Goal: Transaction & Acquisition: Download file/media

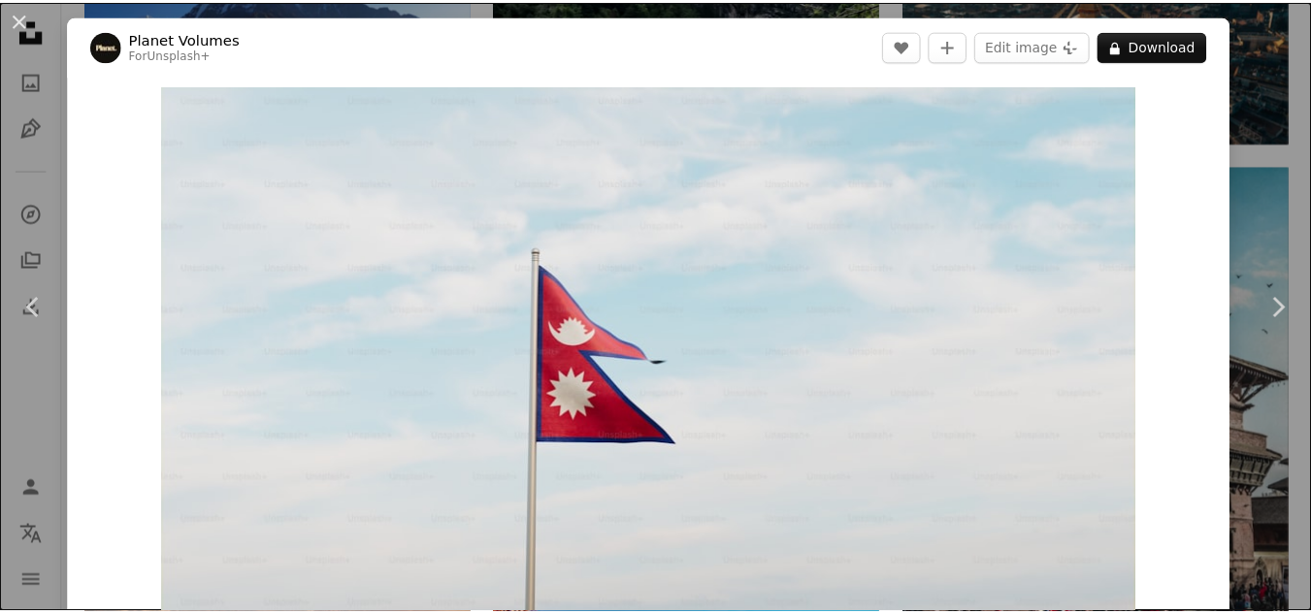
scroll to position [1984, 0]
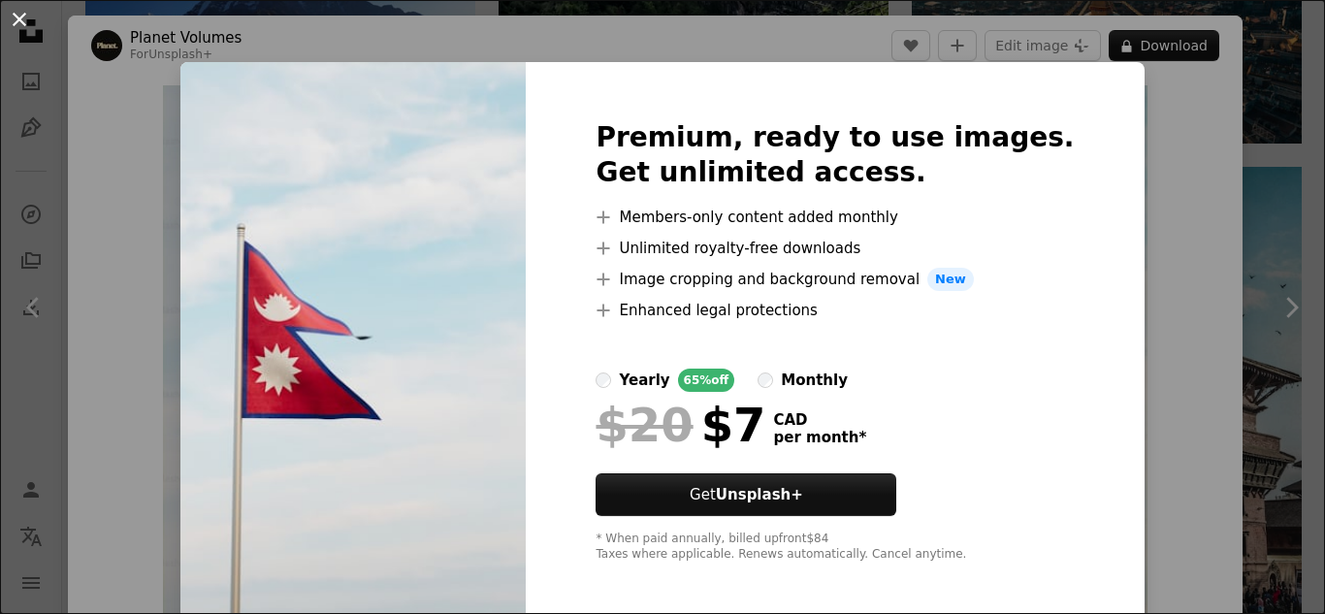
click at [21, 21] on button "An X shape" at bounding box center [19, 19] width 23 height 23
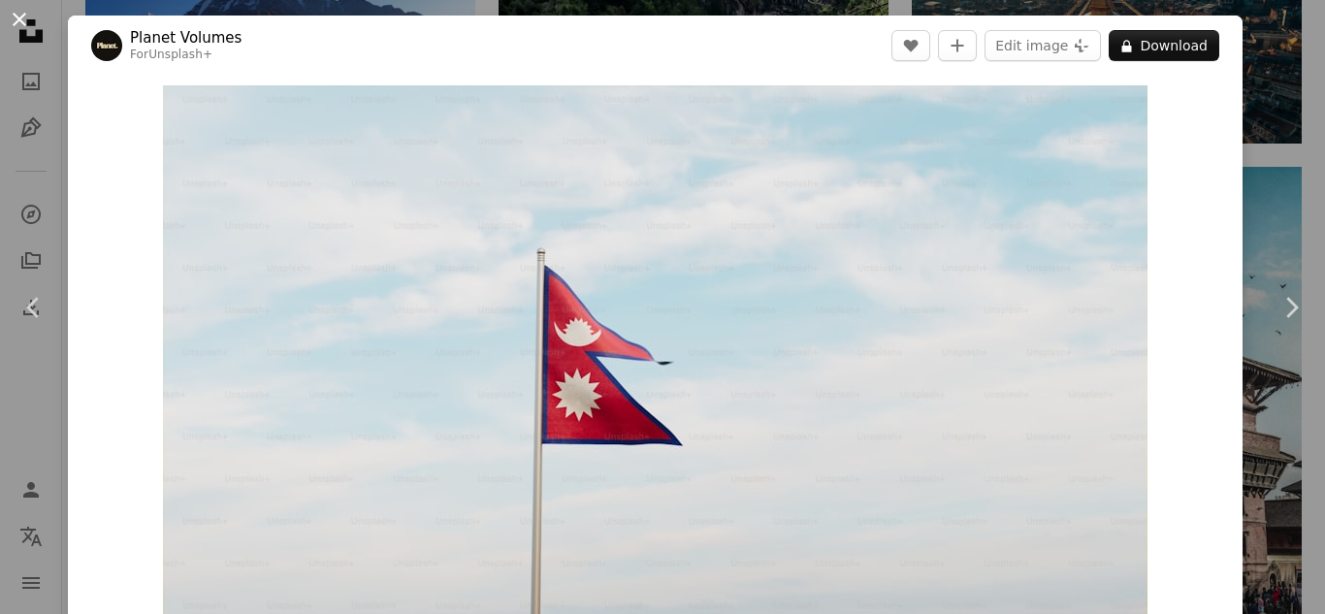
click at [8, 12] on button "An X shape" at bounding box center [19, 19] width 23 height 23
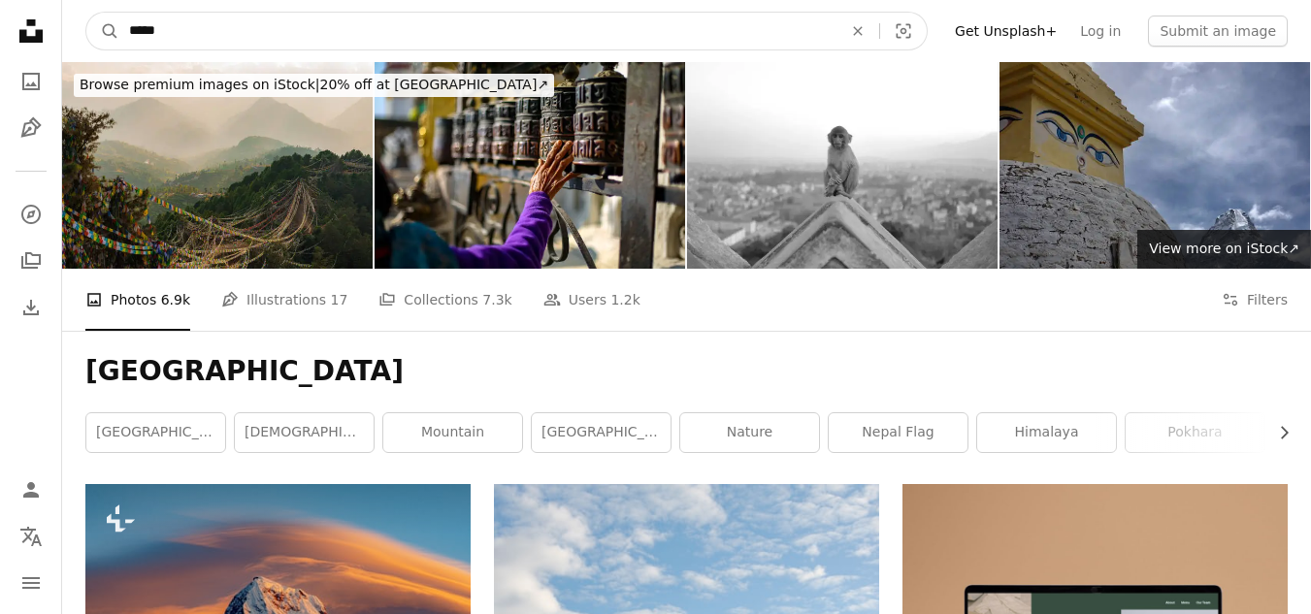
drag, startPoint x: 298, startPoint y: 27, endPoint x: 13, endPoint y: -1, distance: 286.6
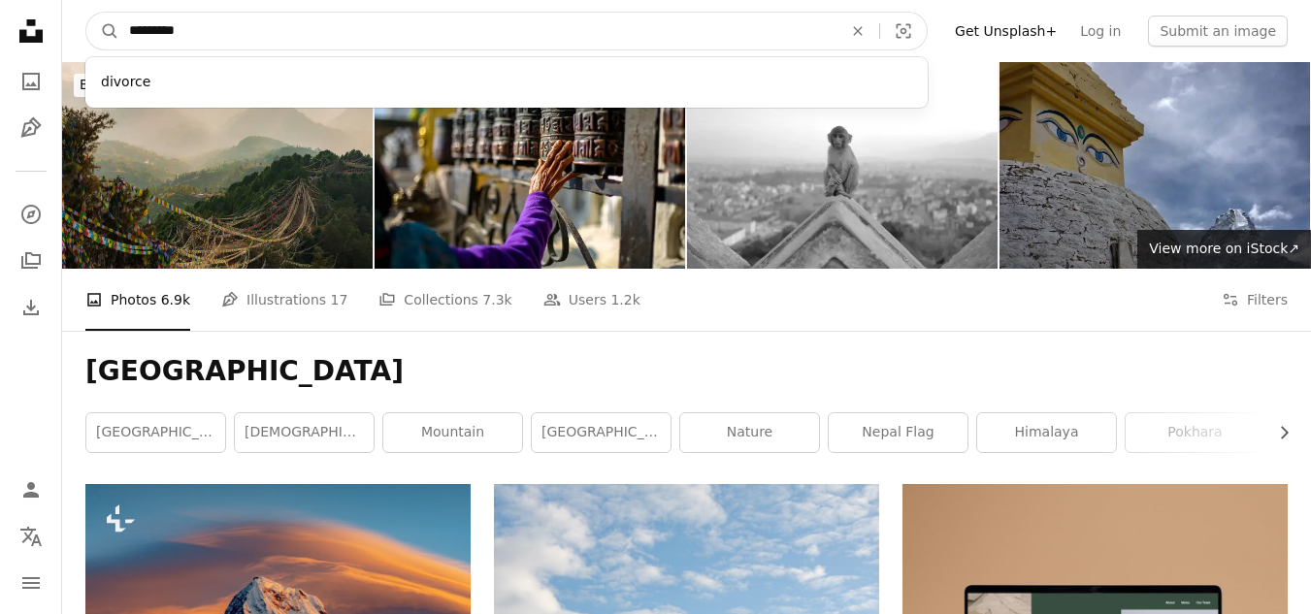
type input "*********"
click at [86, 13] on button "A magnifying glass" at bounding box center [102, 31] width 33 height 37
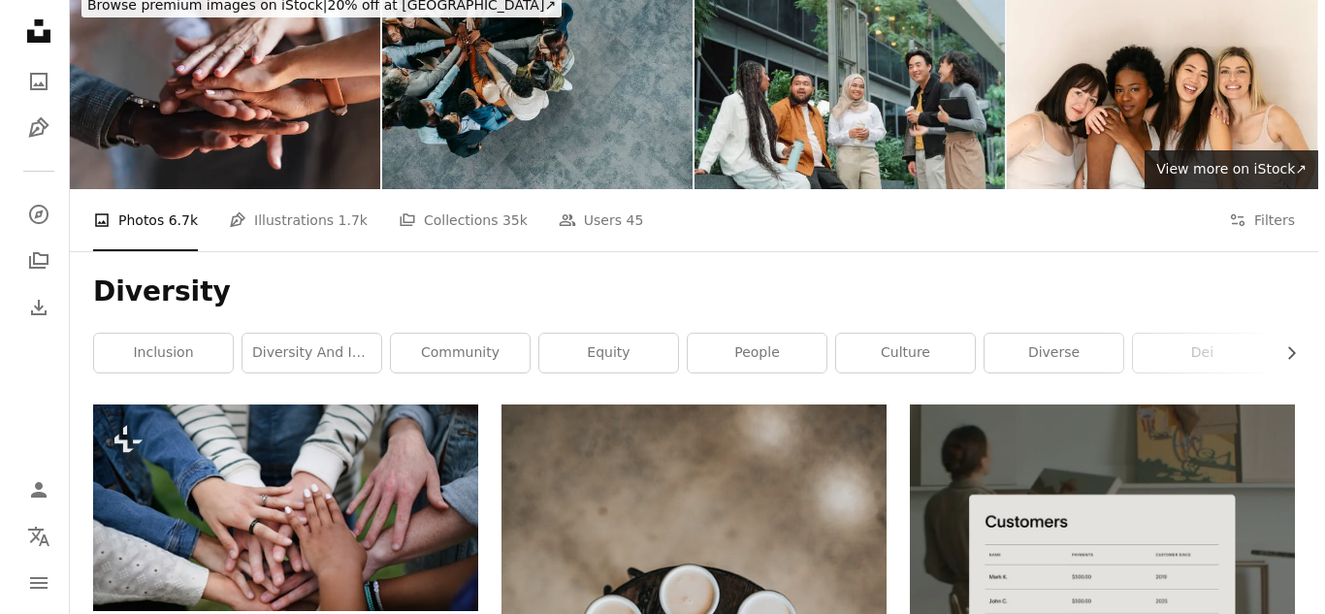
scroll to position [194, 0]
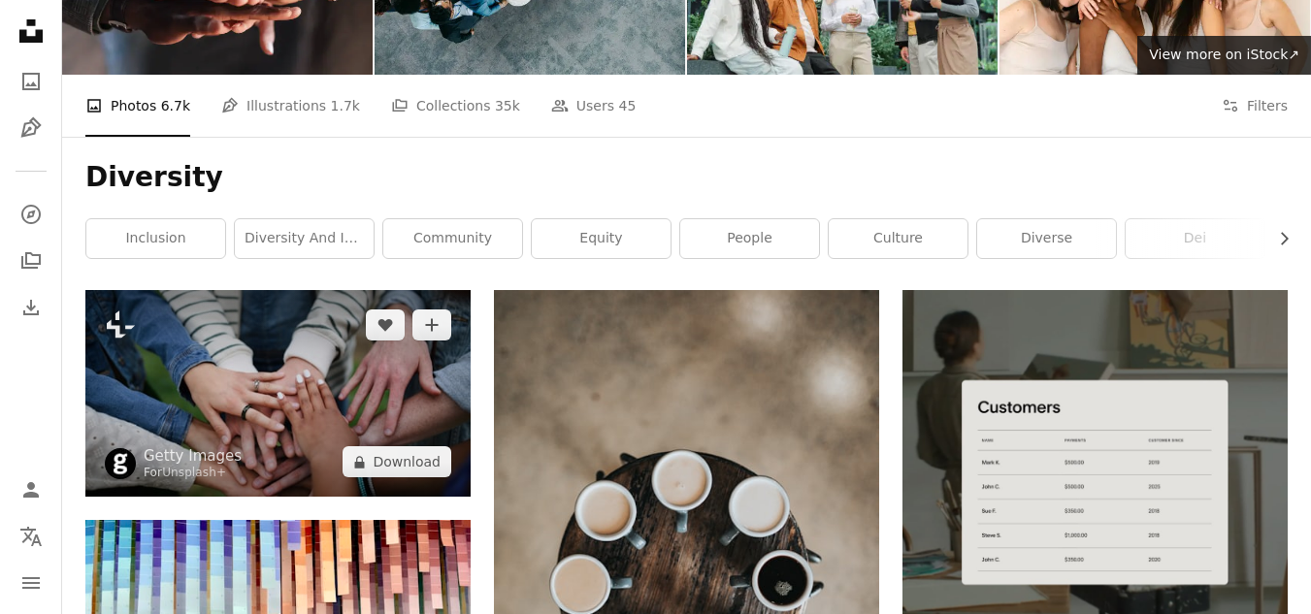
click at [312, 417] on img at bounding box center [277, 393] width 385 height 207
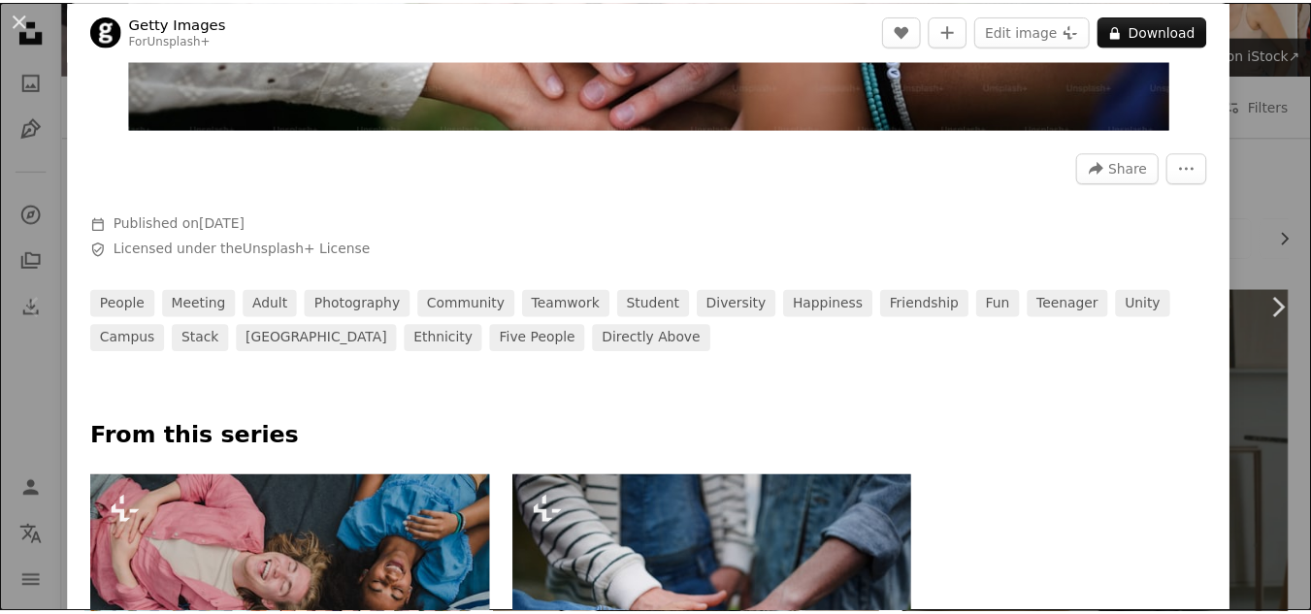
scroll to position [485, 0]
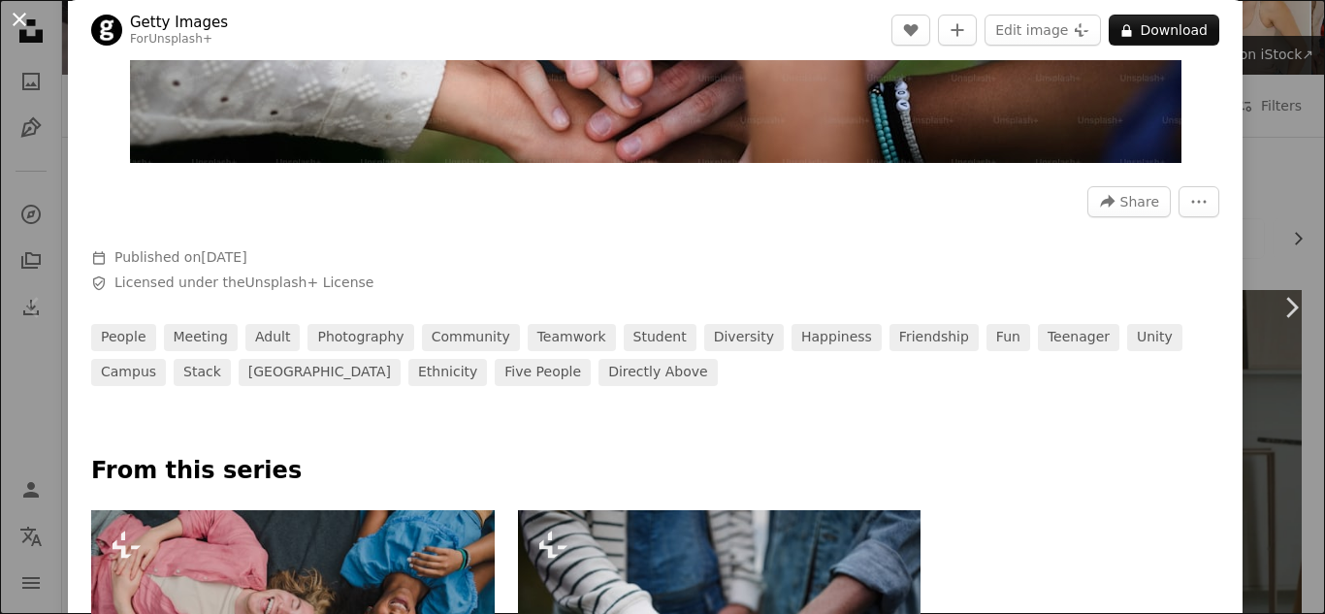
click at [23, 26] on button "An X shape" at bounding box center [19, 19] width 23 height 23
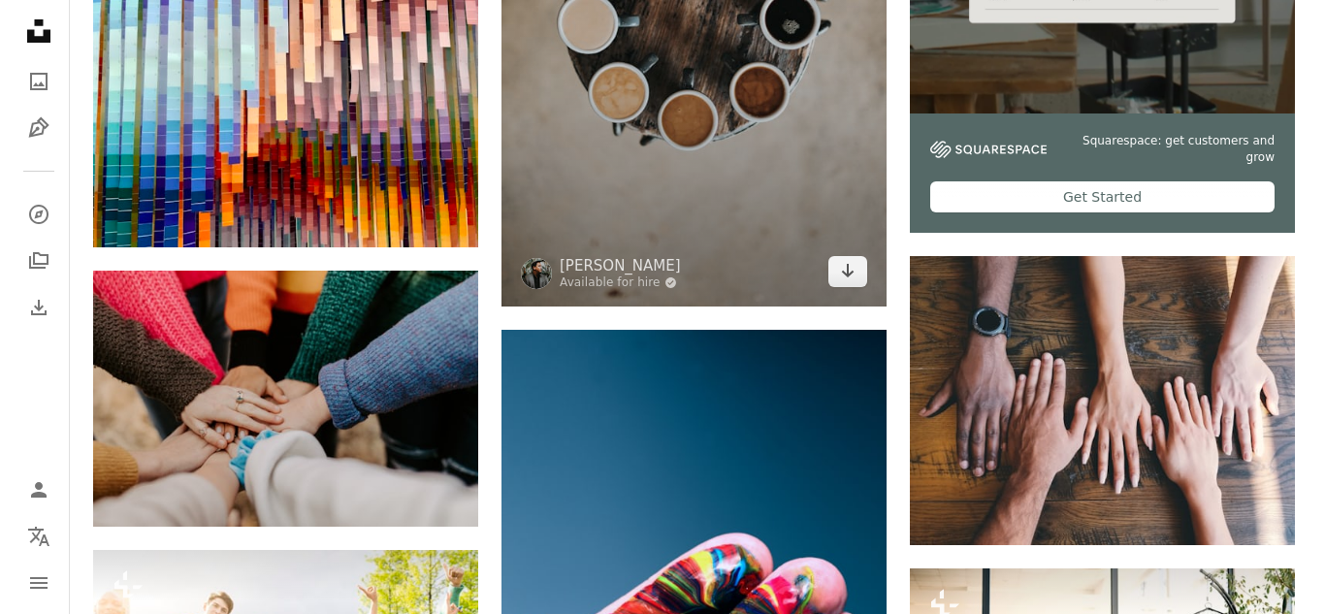
scroll to position [776, 0]
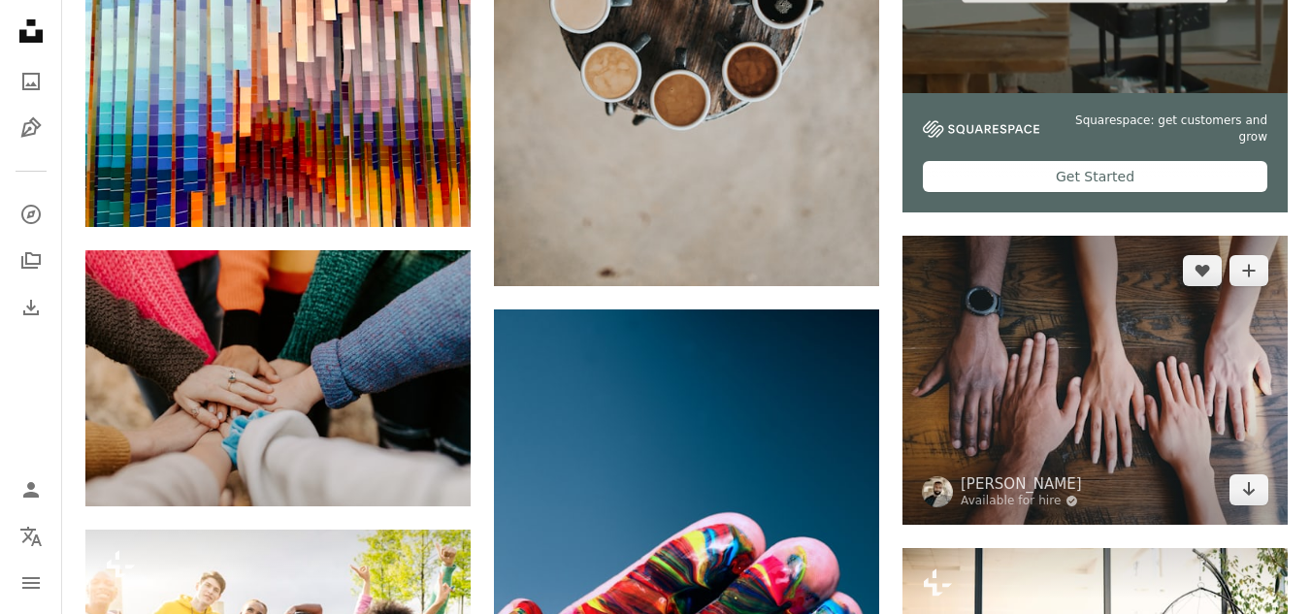
click at [1172, 398] on img at bounding box center [1094, 380] width 385 height 289
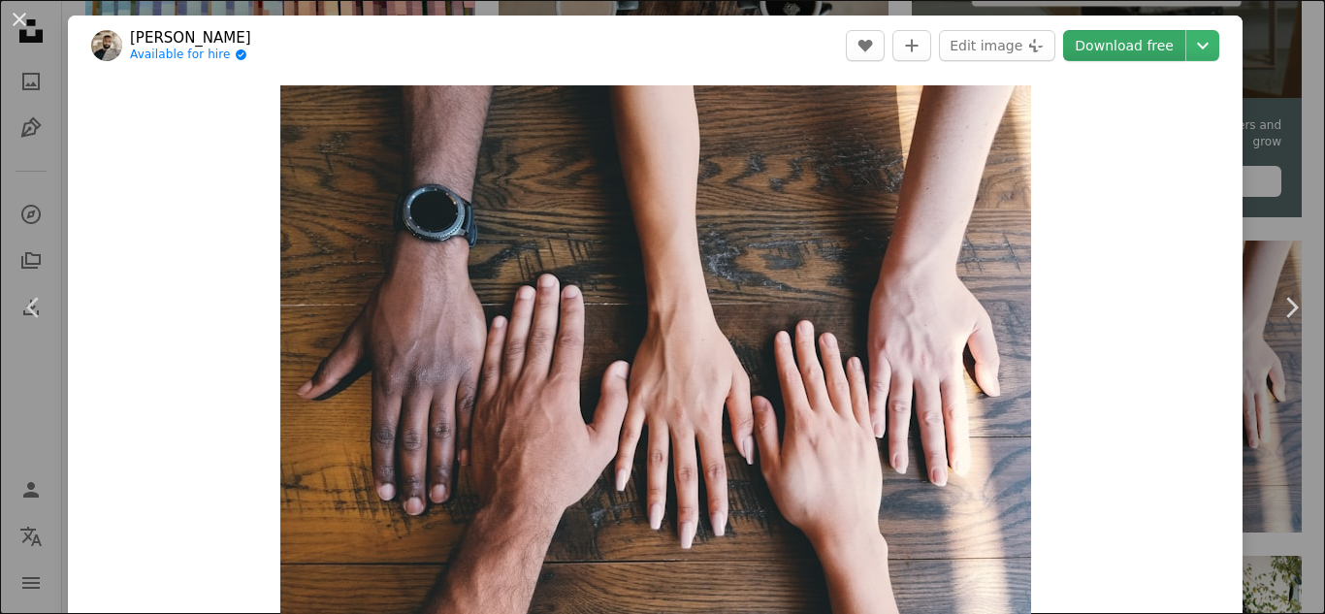
click at [1130, 33] on link "Download free" at bounding box center [1124, 45] width 122 height 31
